Goal: Information Seeking & Learning: Learn about a topic

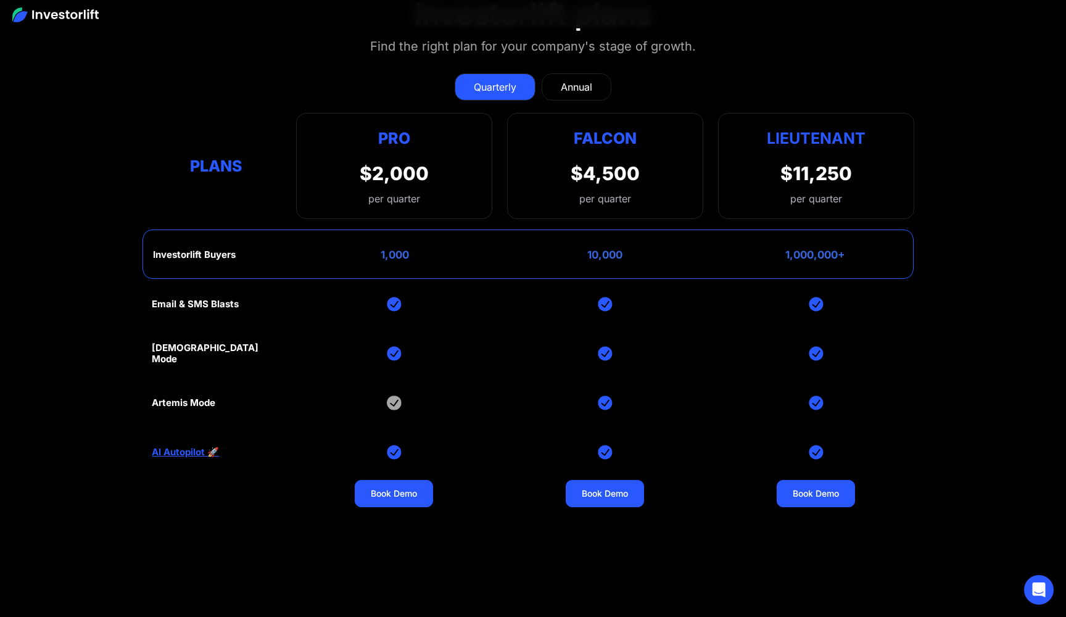
scroll to position [5445, 0]
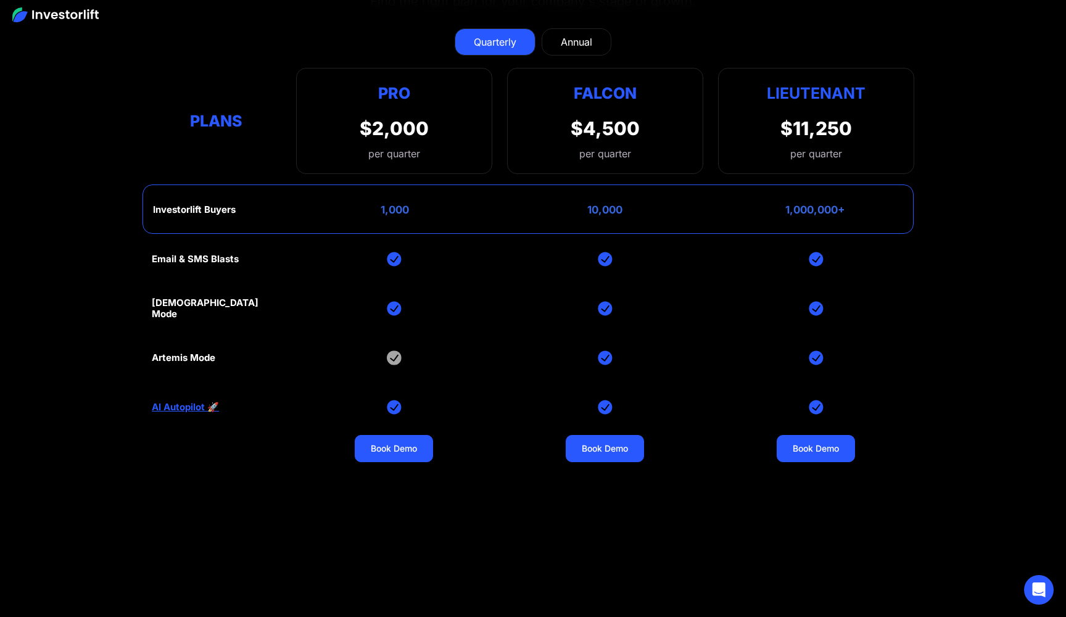
click at [592, 39] on div "Annual" at bounding box center [576, 42] width 31 height 15
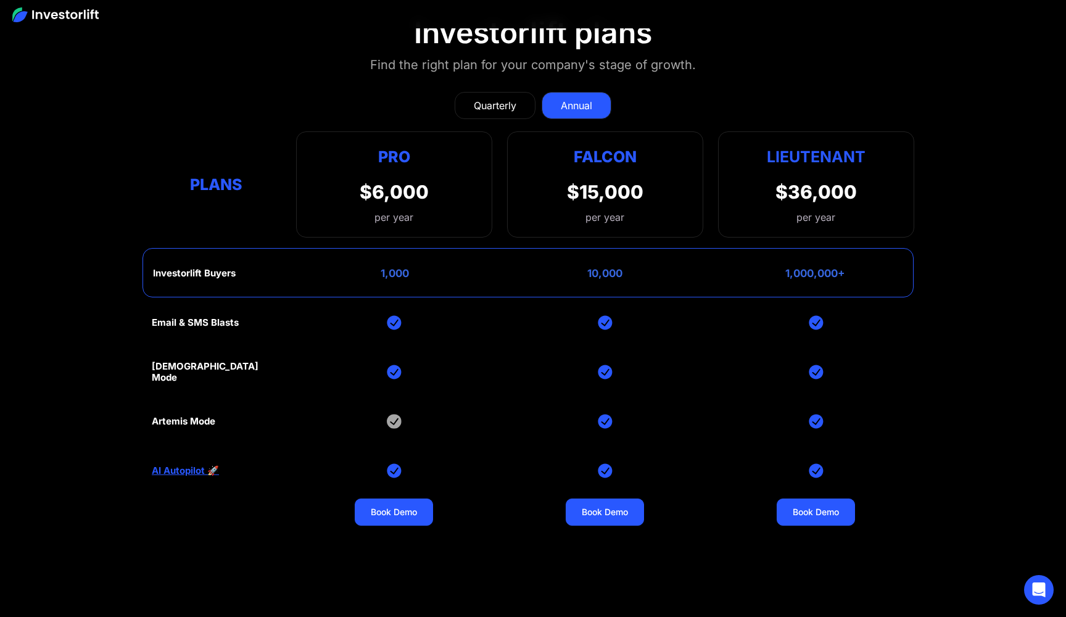
scroll to position [5377, 0]
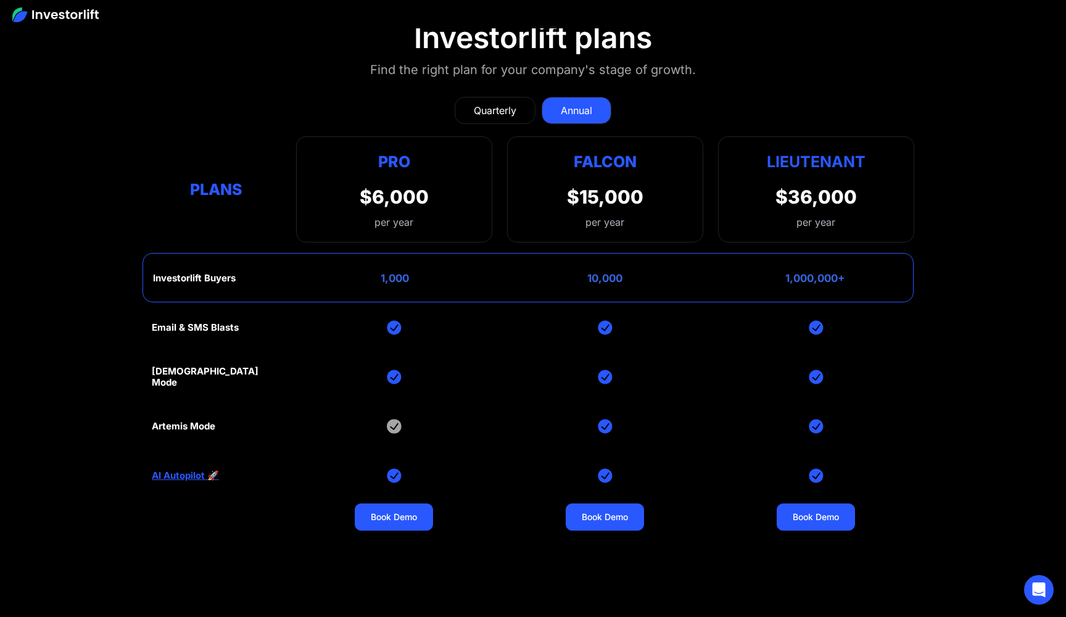
click at [499, 103] on div "Quarterly" at bounding box center [495, 110] width 43 height 15
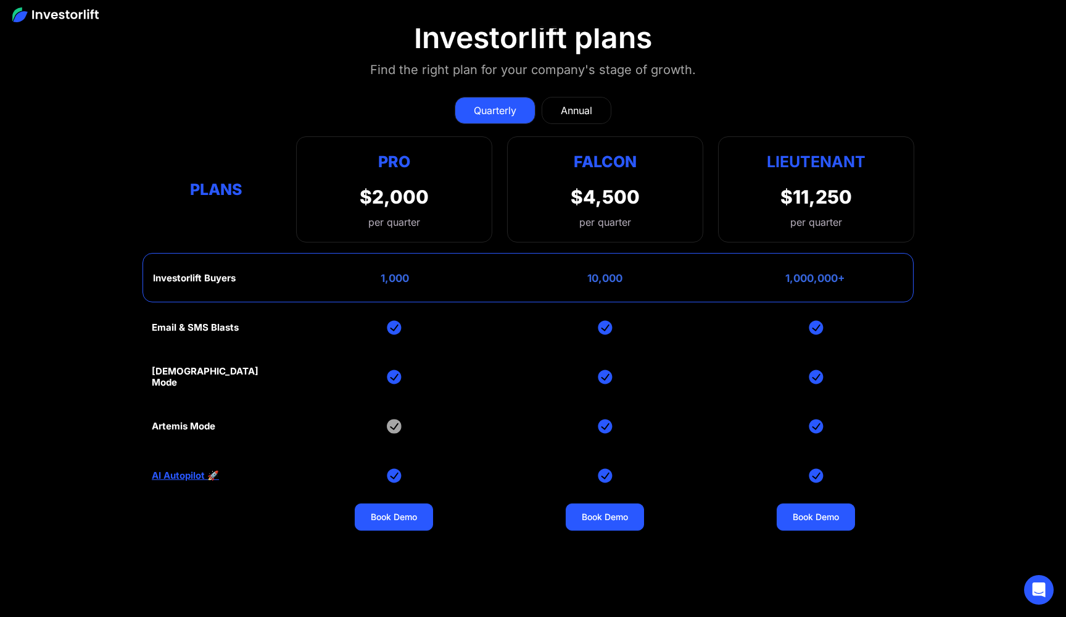
click at [199, 470] on link "AI Autopilot 🚀" at bounding box center [185, 475] width 67 height 11
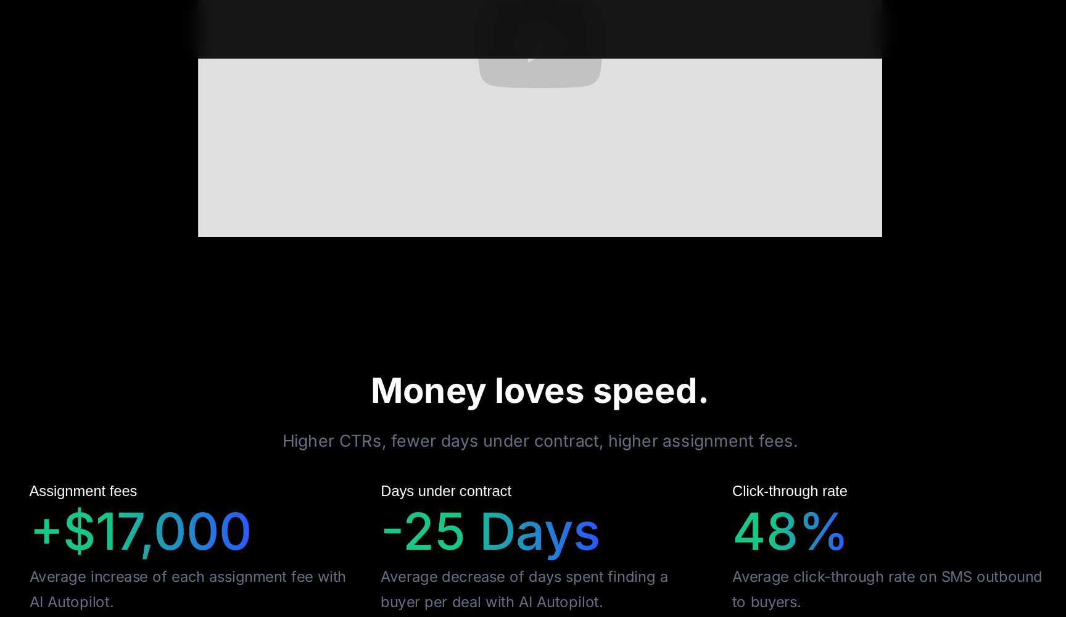
scroll to position [580, 0]
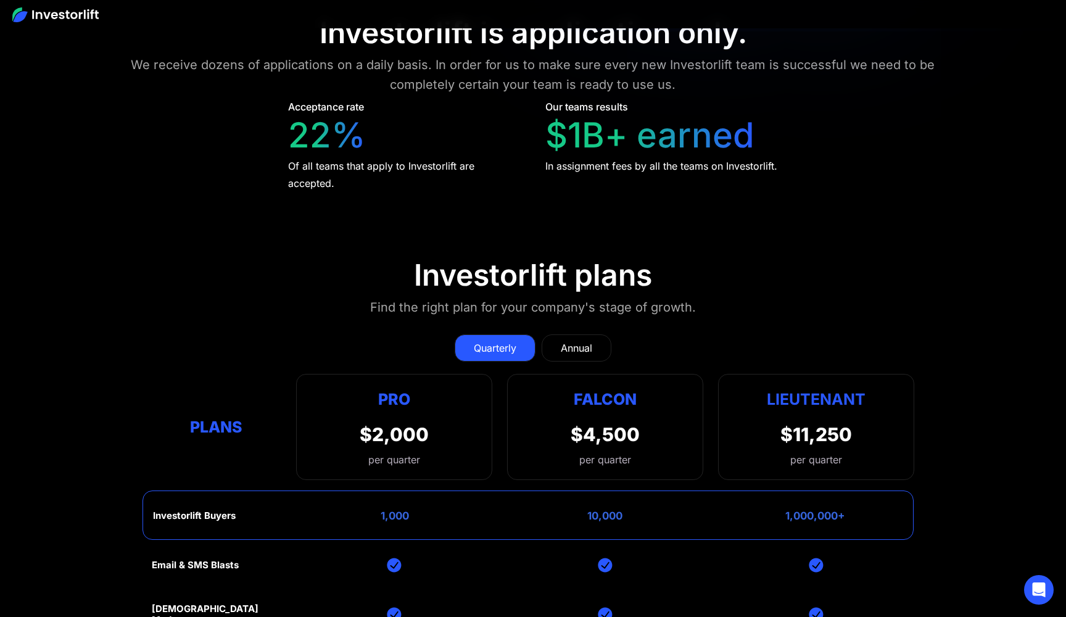
scroll to position [5007, 0]
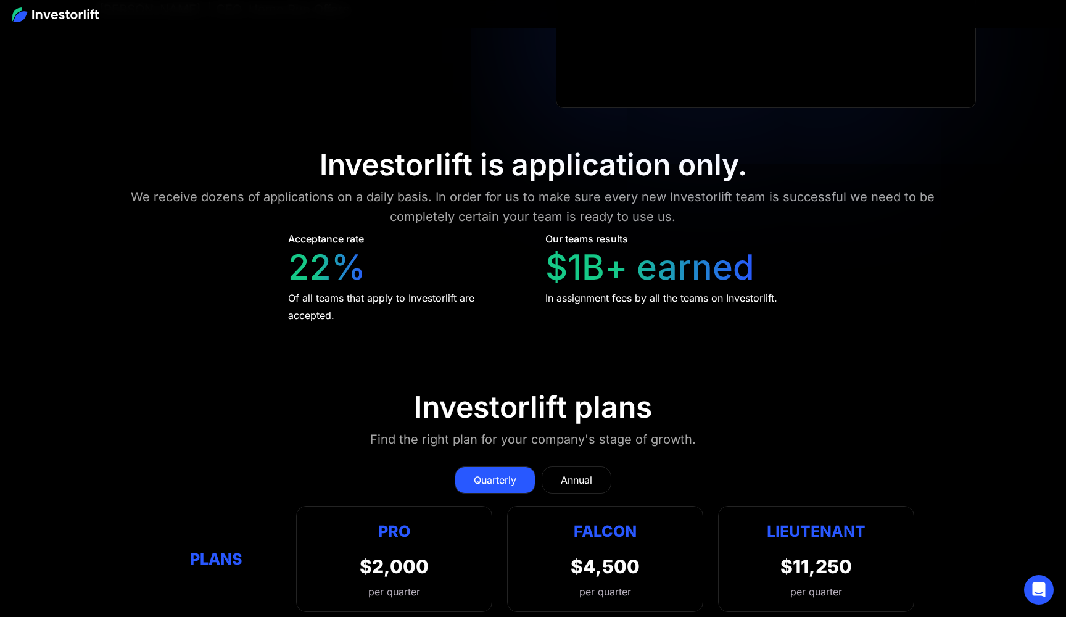
click at [586, 472] on div "Annual" at bounding box center [576, 479] width 31 height 15
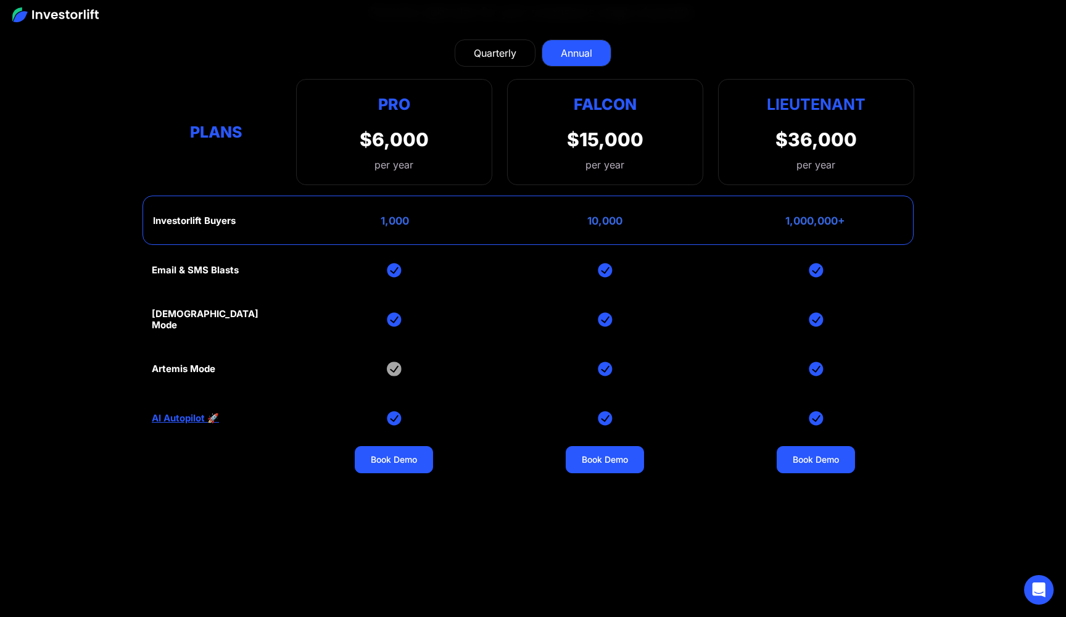
scroll to position [5376, 0]
